Goal: Task Accomplishment & Management: Manage account settings

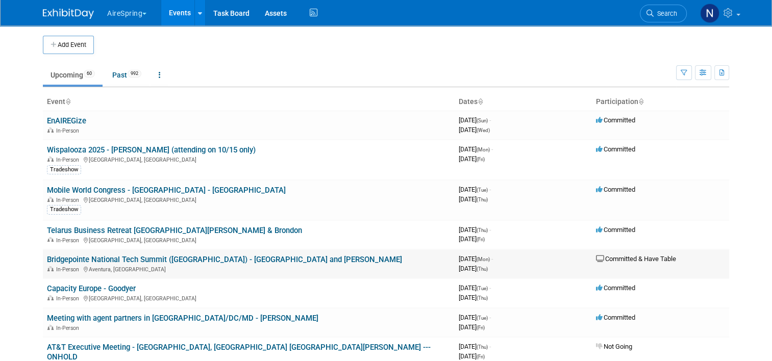
click at [113, 259] on link "Bridgepointe National Tech Summit ([GEOGRAPHIC_DATA]) - [GEOGRAPHIC_DATA] and […" at bounding box center [224, 259] width 355 height 9
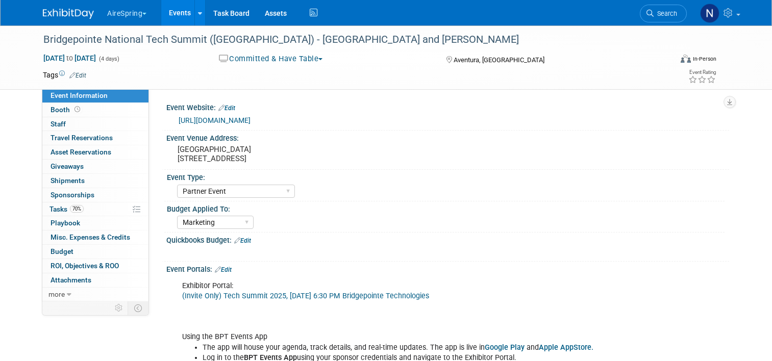
select select "Partner Event"
select select "Marketing"
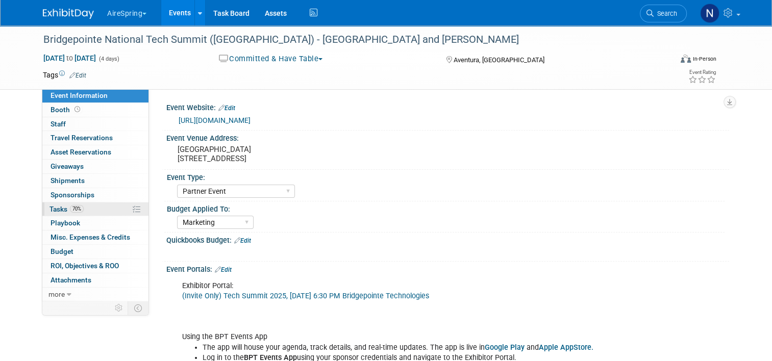
click at [55, 205] on span "Tasks 70%" at bounding box center [66, 209] width 34 height 8
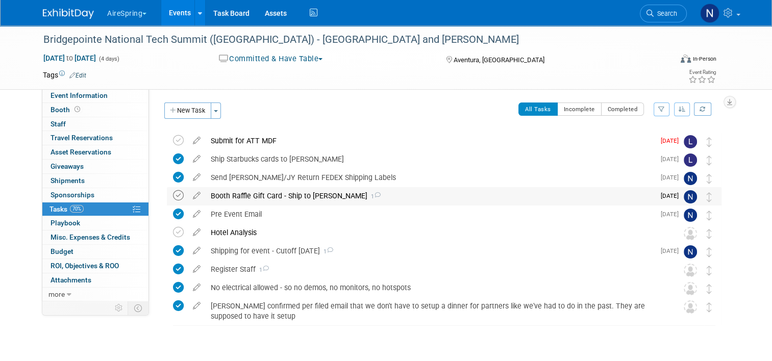
click at [175, 194] on icon at bounding box center [178, 195] width 11 height 11
click at [114, 95] on link "Event Information" at bounding box center [95, 96] width 106 height 14
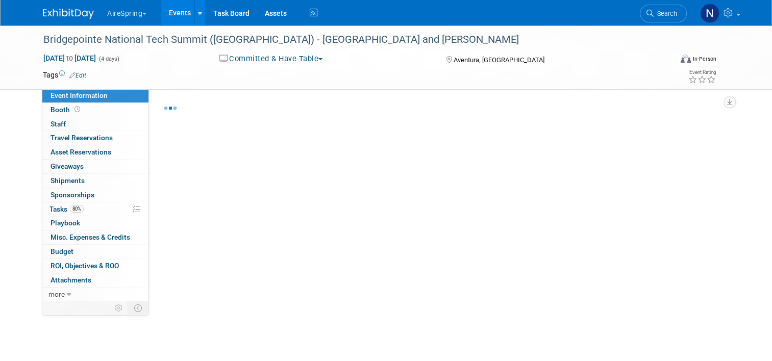
select select "Partner Event"
select select "Marketing"
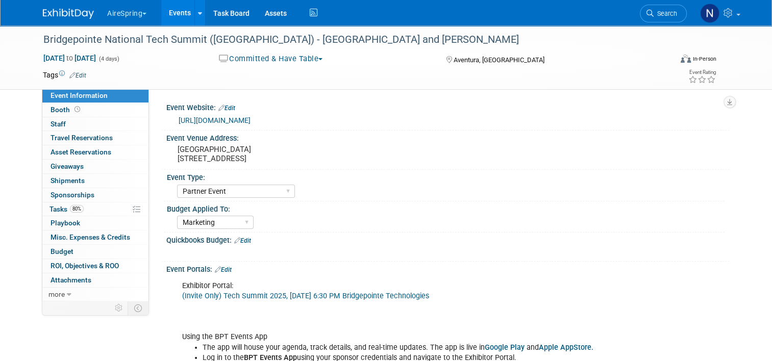
click at [166, 15] on link "Events" at bounding box center [179, 13] width 37 height 26
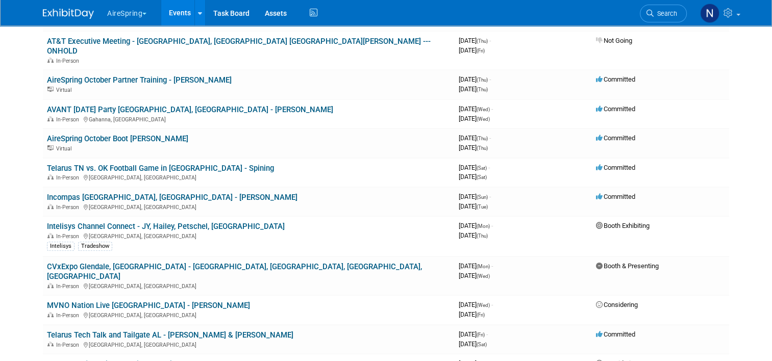
click at [210, 222] on link "Intelisys Channel Connect - JY, Hailey, Petschel, [GEOGRAPHIC_DATA]" at bounding box center [166, 226] width 238 height 9
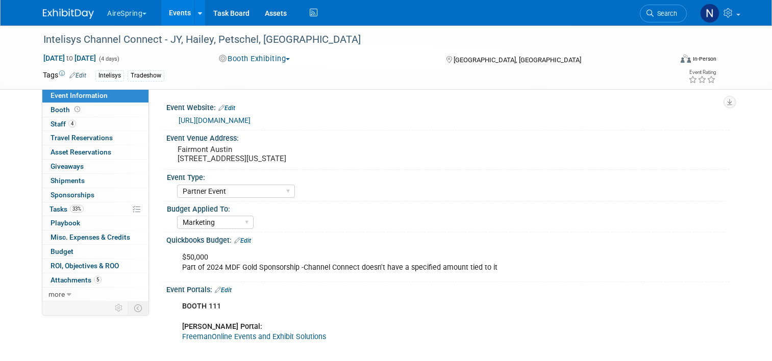
select select "Partner Event"
select select "Marketing"
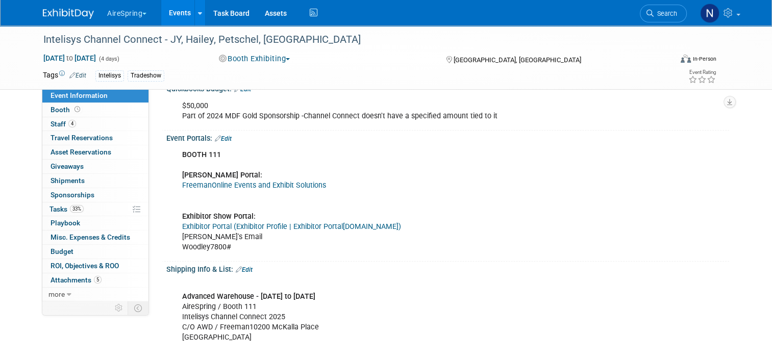
scroll to position [153, 0]
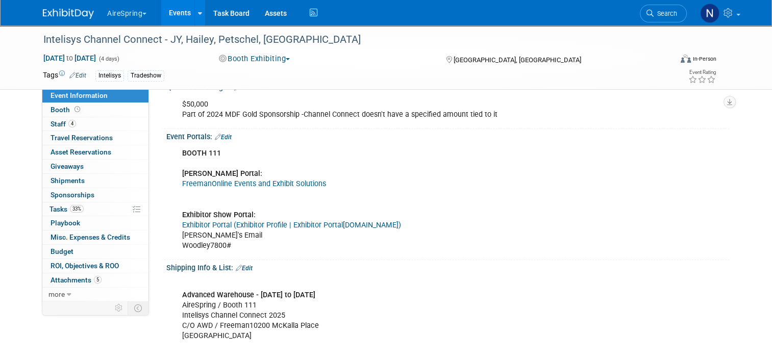
click at [228, 224] on link "Exhibitor Portal (" at bounding box center [209, 225] width 54 height 9
